Goal: Task Accomplishment & Management: Use online tool/utility

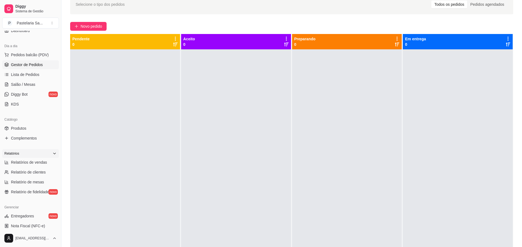
scroll to position [55, 0]
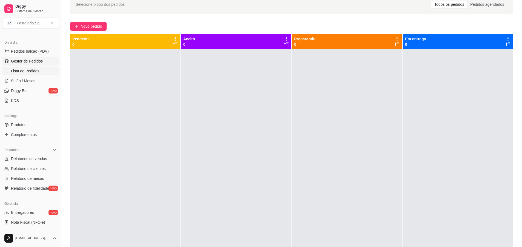
click at [19, 70] on span "Lista de Pedidos" at bounding box center [25, 70] width 28 height 5
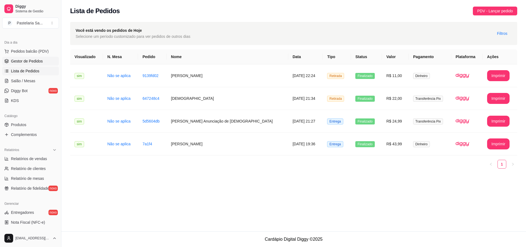
click at [27, 59] on span "Gestor de Pedidos" at bounding box center [27, 60] width 32 height 5
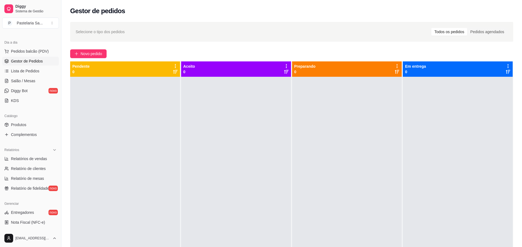
click at [87, 58] on div "Selecione o tipo dos pedidos Todos os pedidos Pedidos agendados Novo pedido Pen…" at bounding box center [291, 167] width 460 height 296
click at [88, 55] on span "Novo pedido" at bounding box center [92, 54] width 22 height 6
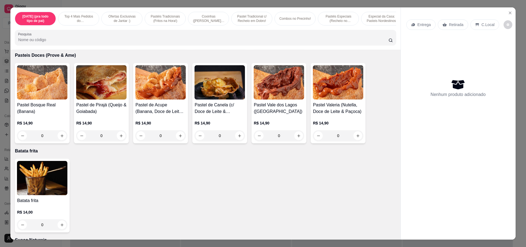
scroll to position [1342, 0]
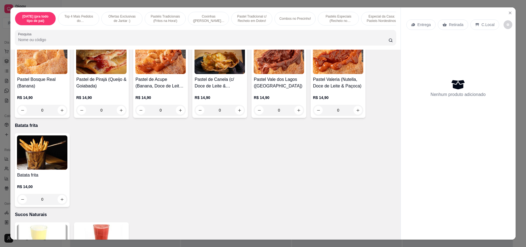
click at [238, 114] on div "0" at bounding box center [219, 110] width 50 height 11
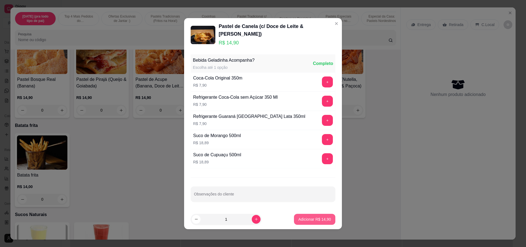
click at [316, 216] on p "Adicionar R$ 14,90" at bounding box center [314, 218] width 33 height 5
type input "1"
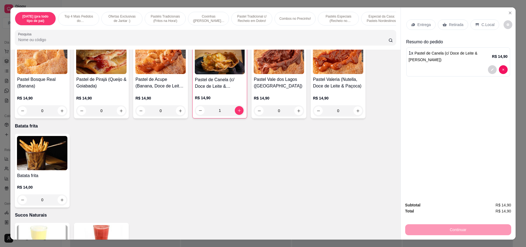
click at [449, 25] on p "Retirada" at bounding box center [456, 24] width 15 height 5
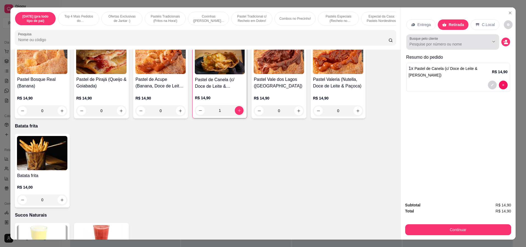
click at [428, 44] on input "Busque pelo cliente" at bounding box center [445, 43] width 71 height 5
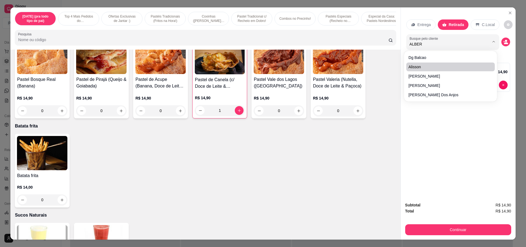
type input "[PERSON_NAME]"
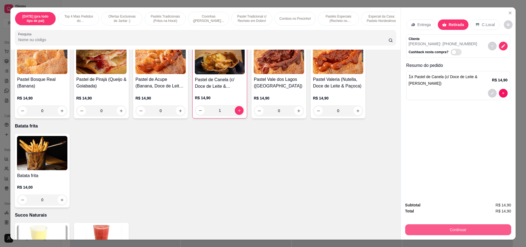
click at [454, 227] on button "Continuar" at bounding box center [458, 229] width 106 height 11
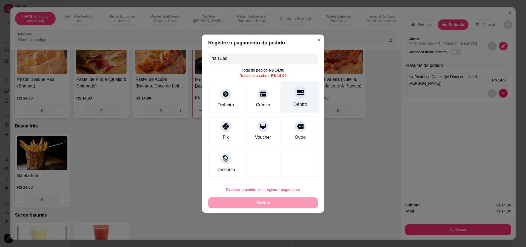
click at [297, 99] on div "Débito" at bounding box center [300, 97] width 39 height 32
type input "R$ 0,00"
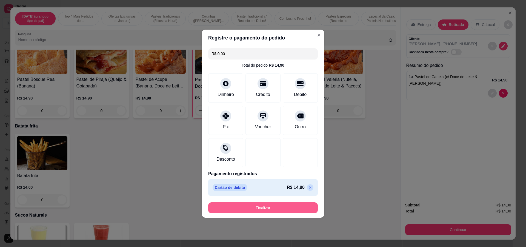
click at [281, 209] on button "Finalizar" at bounding box center [263, 207] width 110 height 11
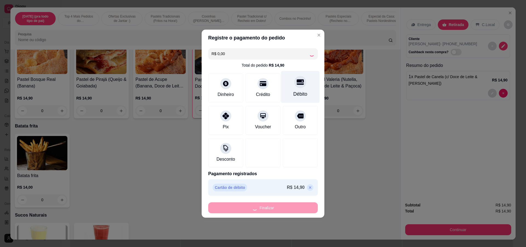
type input "0"
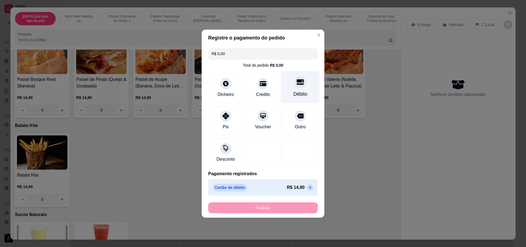
type input "-R$ 14,90"
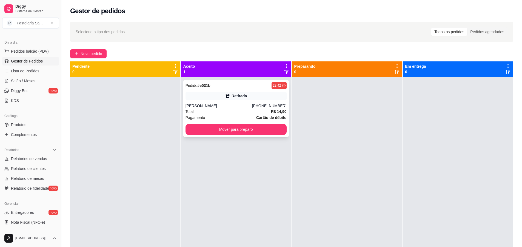
click at [239, 105] on div "[PERSON_NAME]" at bounding box center [218, 105] width 67 height 5
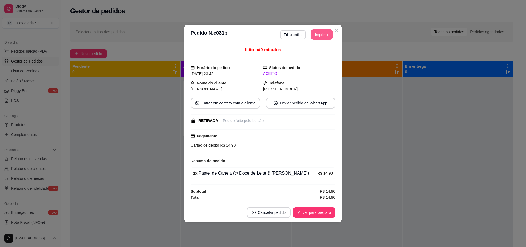
click at [317, 38] on button "Imprimir" at bounding box center [322, 34] width 22 height 11
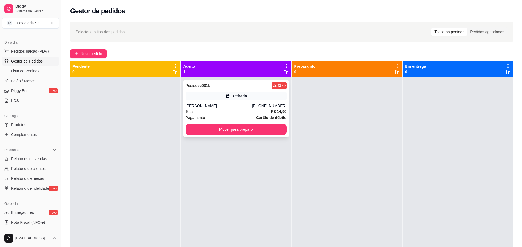
click at [224, 132] on button "Mover para preparo" at bounding box center [235, 129] width 101 height 11
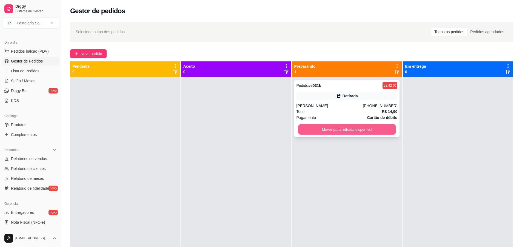
click at [336, 130] on button "Mover para retirada disponível" at bounding box center [347, 129] width 98 height 11
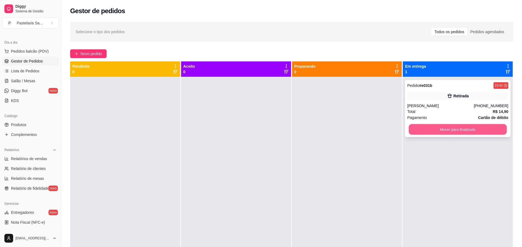
click at [460, 134] on button "Mover para finalizado" at bounding box center [458, 129] width 98 height 11
